Goal: Transaction & Acquisition: Obtain resource

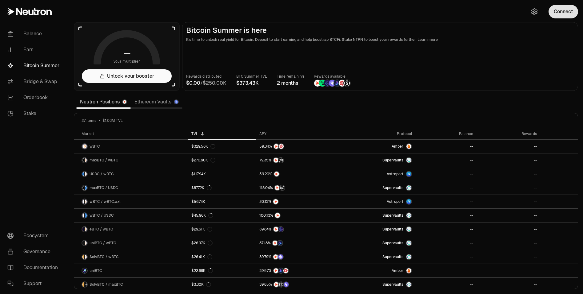
click at [567, 9] on button "Connect" at bounding box center [563, 12] width 30 height 14
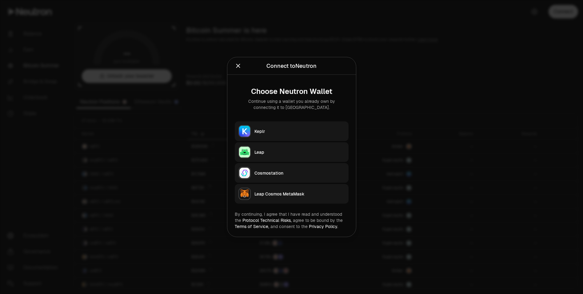
click at [279, 124] on button "Keplr" at bounding box center [292, 132] width 114 height 20
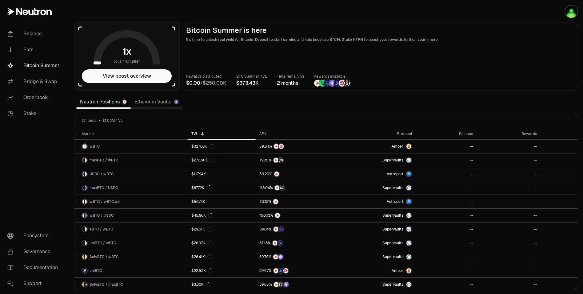
click at [150, 103] on link "Ethereum Vaults" at bounding box center [157, 102] width 52 height 12
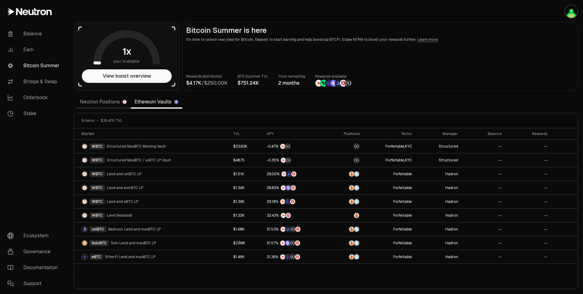
click at [108, 103] on link "Neutron Positions" at bounding box center [103, 102] width 54 height 12
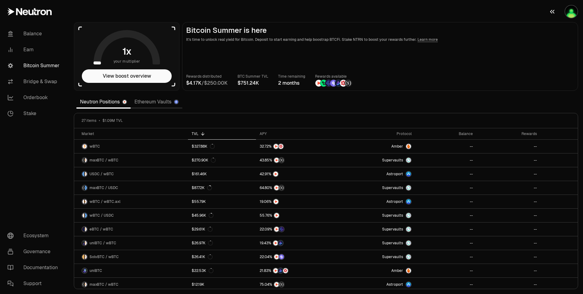
click at [569, 16] on img "button" at bounding box center [571, 12] width 12 height 12
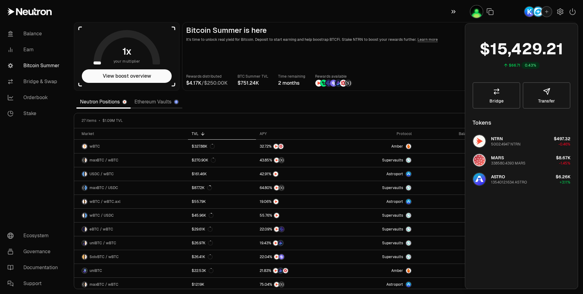
click at [454, 12] on icon "button" at bounding box center [453, 11] width 7 height 7
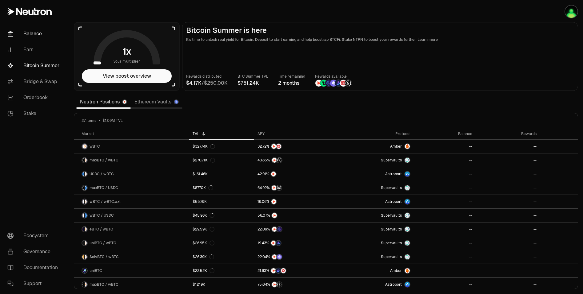
click at [29, 35] on link "Balance" at bounding box center [34, 34] width 64 height 16
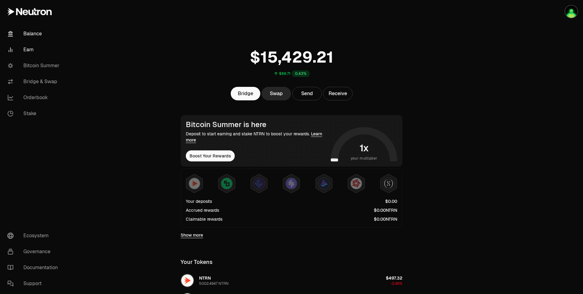
click at [30, 50] on link "Earn" at bounding box center [34, 50] width 64 height 16
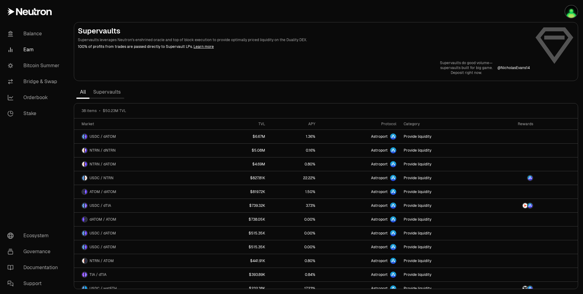
click at [120, 89] on link "Supervaults" at bounding box center [106, 92] width 35 height 12
